Goal: Find specific page/section: Find specific page/section

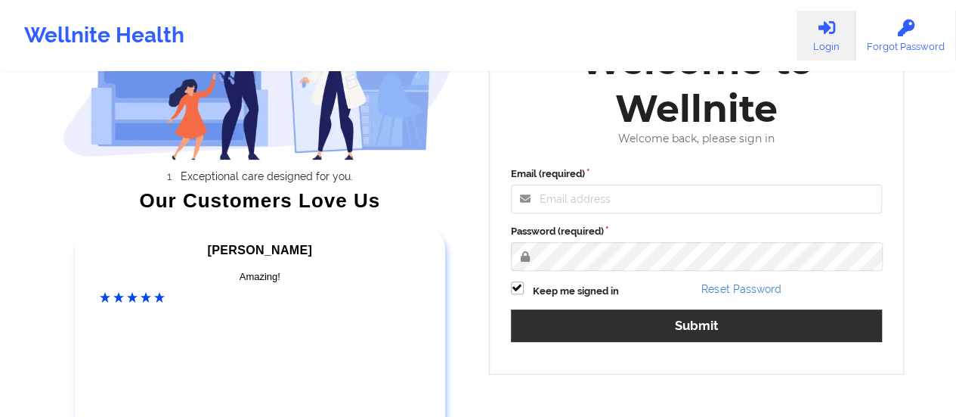
scroll to position [151, 0]
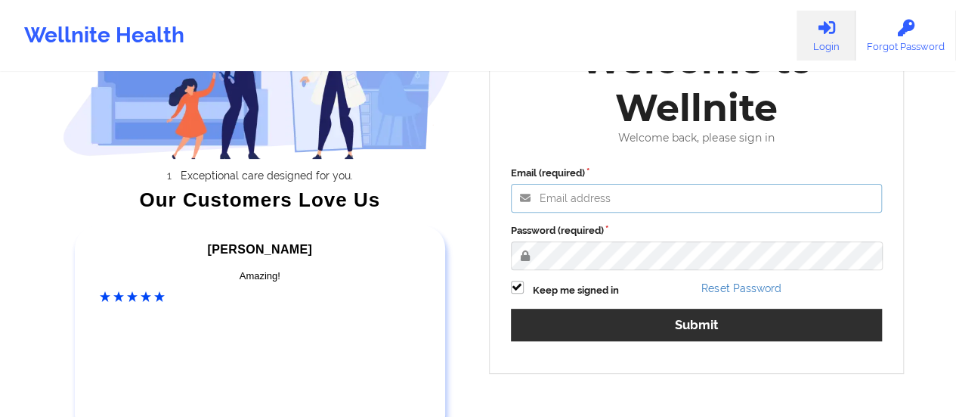
type input "[EMAIL_ADDRESS][DOMAIN_NAME]"
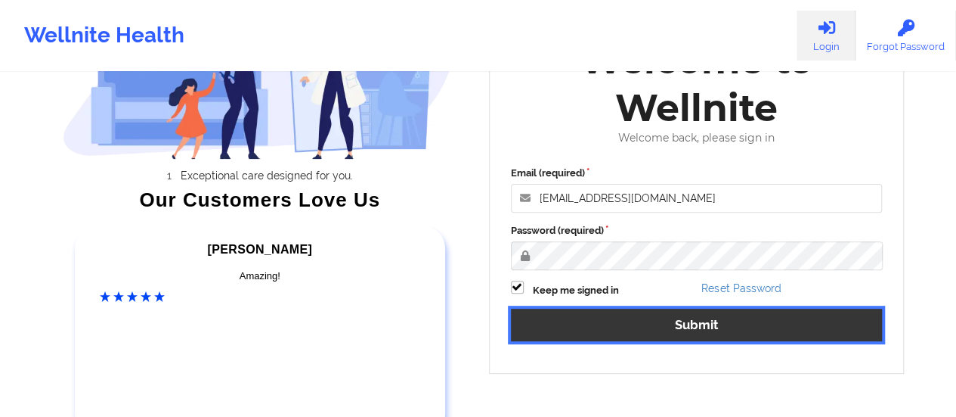
click at [663, 326] on button "Submit" at bounding box center [697, 324] width 372 height 33
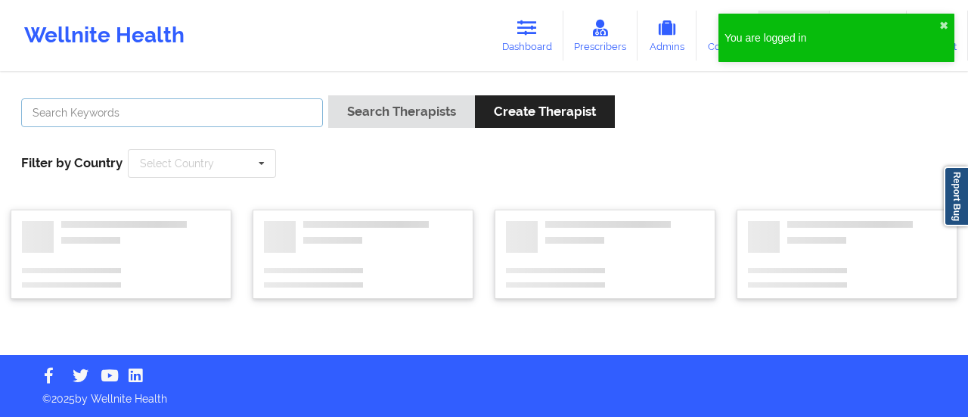
click at [158, 113] on input "text" at bounding box center [172, 112] width 302 height 29
paste input "[PERSON_NAME]"
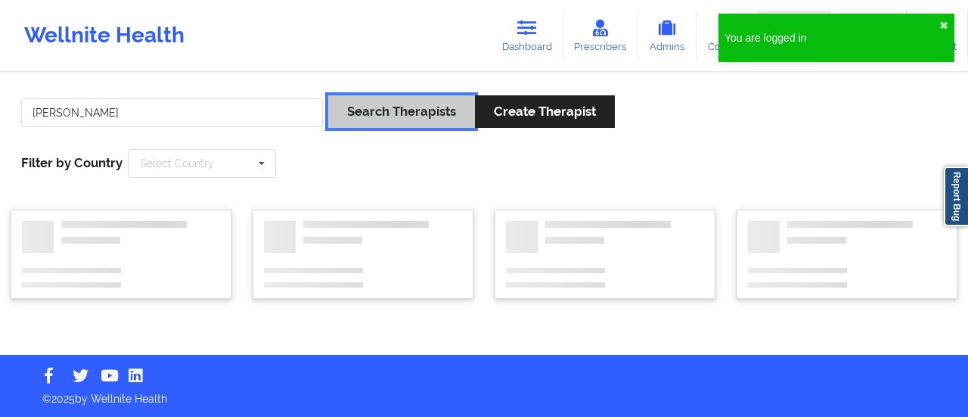
click at [378, 126] on button "Search Therapists" at bounding box center [401, 111] width 147 height 33
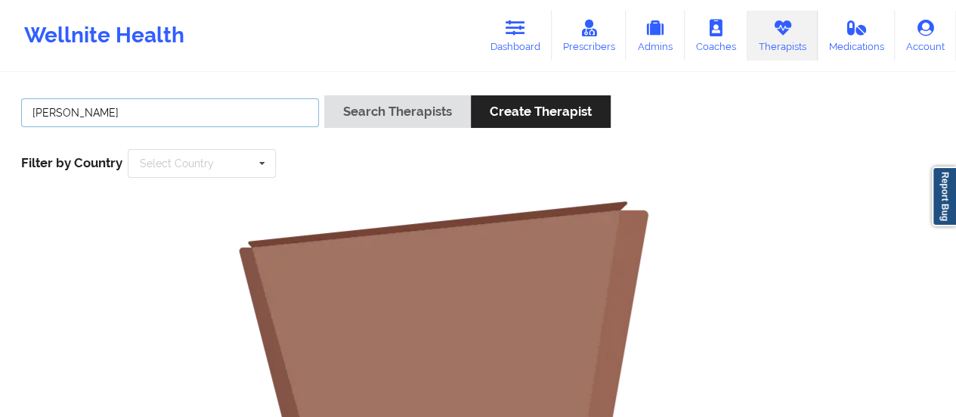
click at [106, 111] on input "[PERSON_NAME]" at bounding box center [170, 112] width 298 height 29
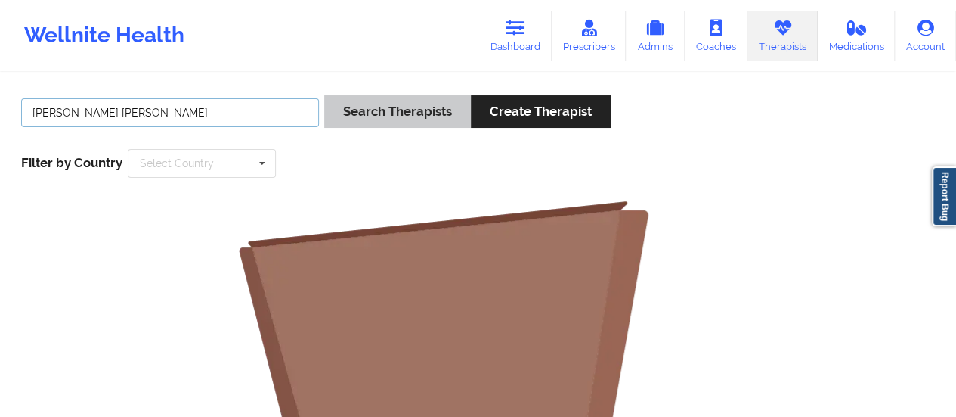
type input "[PERSON_NAME] [PERSON_NAME]"
click at [383, 114] on button "Search Therapists" at bounding box center [397, 111] width 147 height 33
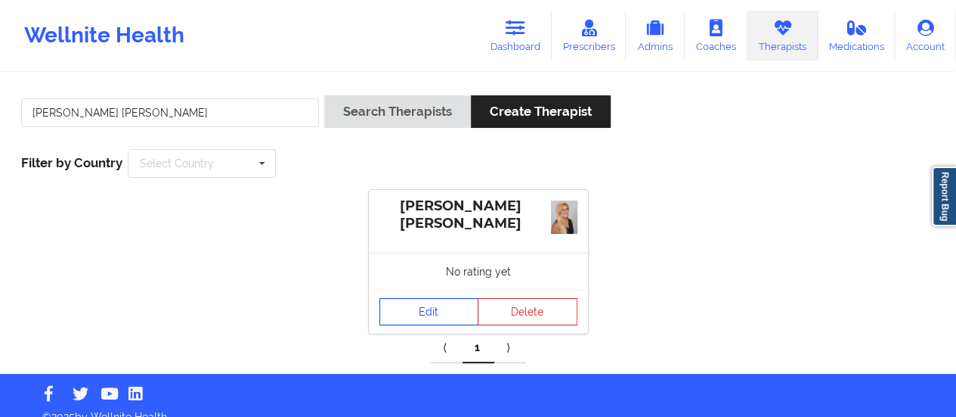
click at [434, 304] on link "Edit" at bounding box center [430, 311] width 100 height 27
